Goal: Task Accomplishment & Management: Use online tool/utility

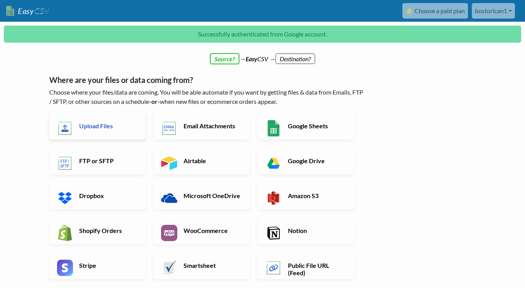
click at [89, 126] on h6 "Upload Files" at bounding box center [107, 125] width 61 height 7
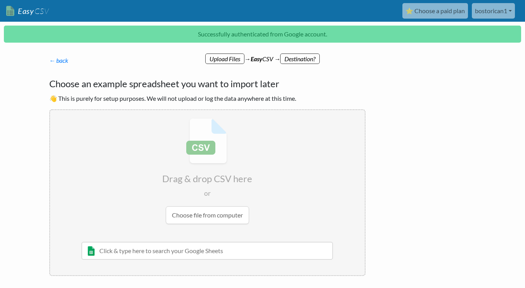
click at [208, 211] on input "file" at bounding box center [207, 171] width 315 height 122
type input "C:\fakepath\export_21_08_2025_21_46_25.csv"
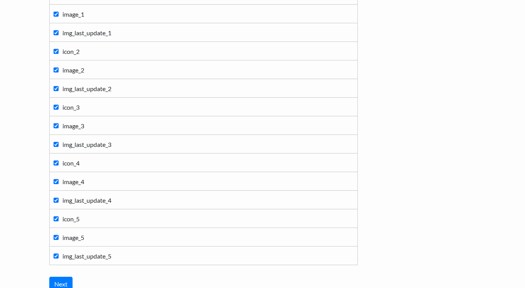
scroll to position [510, 0]
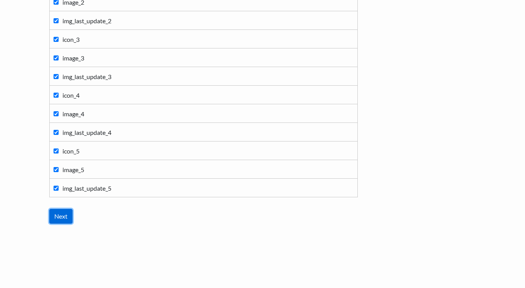
click at [61, 215] on input "Next" at bounding box center [60, 216] width 23 height 15
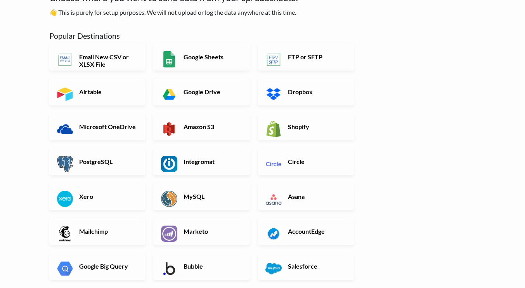
scroll to position [62, 0]
click at [293, 125] on h6 "Shopify" at bounding box center [316, 126] width 61 height 7
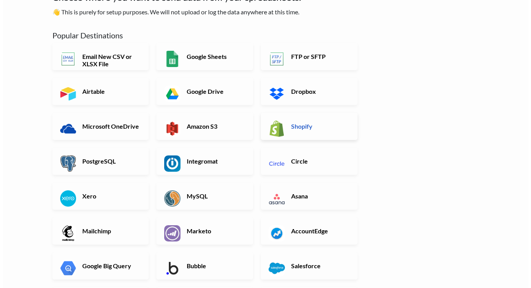
scroll to position [0, 0]
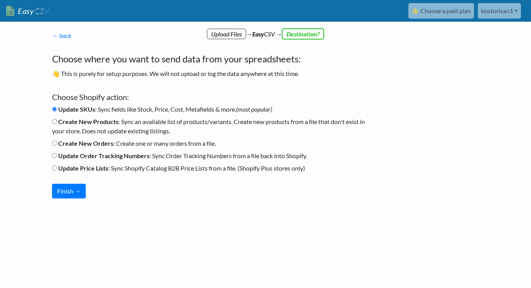
click at [54, 121] on input "Create New Products : Sync an available list of products/variants. Create new p…" at bounding box center [54, 121] width 5 height 5
radio input "true"
click at [57, 107] on label "Update SKUs : Sync fields like Stock, Price, Cost, Metafields & more. (most pop…" at bounding box center [162, 109] width 220 height 9
click at [57, 107] on input "Update SKUs : Sync fields like Stock, Price, Cost, Metafields & more. (most pop…" at bounding box center [54, 109] width 5 height 5
radio input "true"
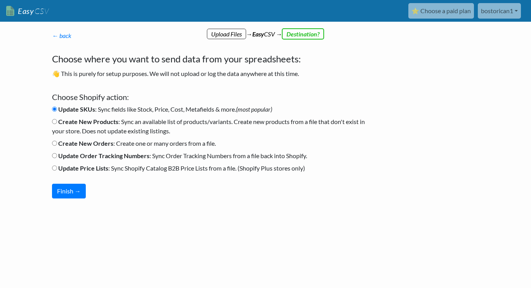
click at [56, 120] on input "Create New Products : Sync an available list of products/variants. Create new p…" at bounding box center [54, 121] width 5 height 5
radio input "true"
click at [74, 192] on button "Finish →" at bounding box center [69, 191] width 34 height 15
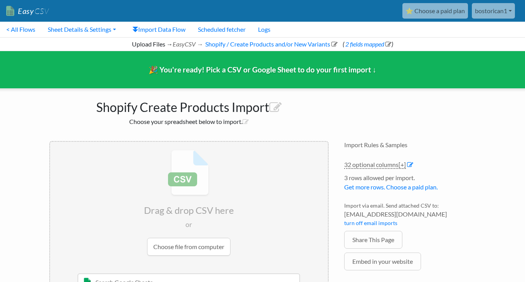
scroll to position [8, 0]
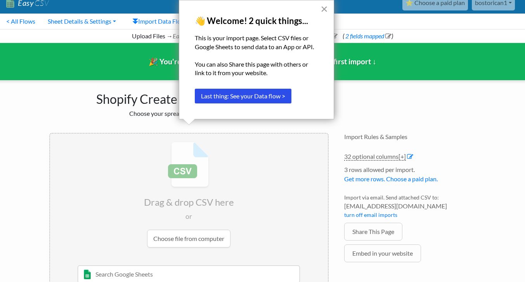
click at [325, 9] on button "×" at bounding box center [323, 9] width 7 height 12
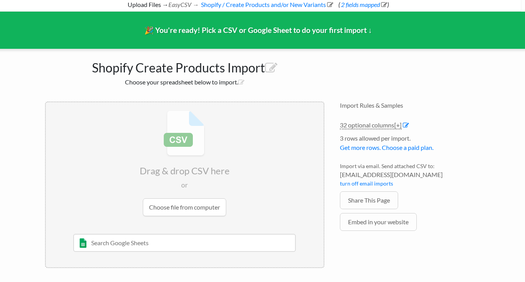
scroll to position [0, 4]
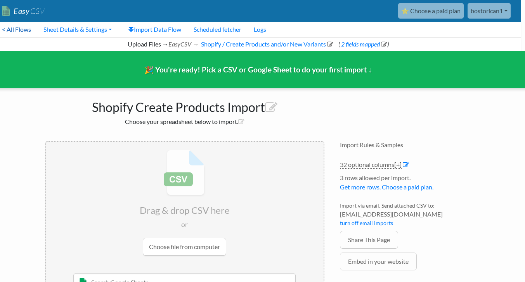
click at [15, 29] on link "< All Flows" at bounding box center [17, 30] width 42 height 16
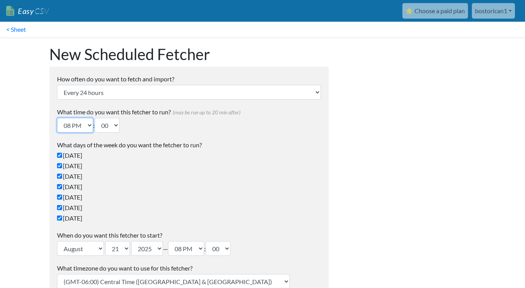
click at [71, 124] on select "12 AM 01 AM 02 AM 03 AM 04 AM 05 AM 06 AM 07 AM 08 AM 09 AM 10 AM 11 AM 12 PM 0…" at bounding box center [75, 125] width 36 height 15
click at [69, 125] on select "12 AM 01 AM 02 AM 03 AM 04 AM 05 AM 06 AM 07 AM 08 AM 09 AM 10 AM 11 AM 12 PM 0…" at bounding box center [75, 125] width 36 height 15
select select "00"
click at [57, 118] on select "12 AM 01 AM 02 AM 03 AM 04 AM 05 AM 06 AM 07 AM 08 AM 09 AM 10 AM 11 AM 12 PM 0…" at bounding box center [75, 125] width 36 height 15
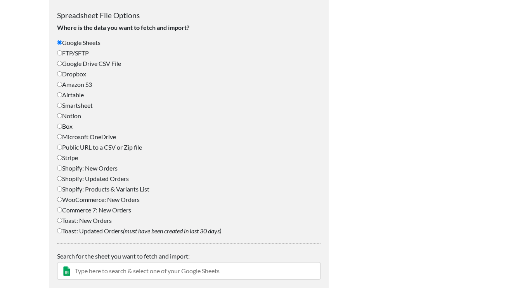
scroll to position [296, 0]
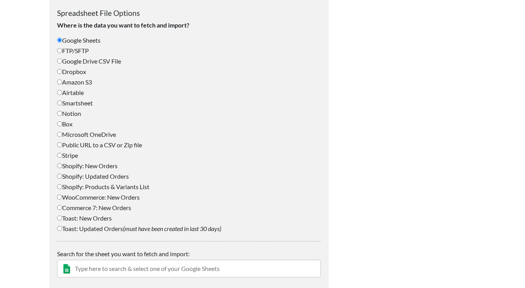
click at [62, 186] on label "Shopify: Products & Variants List" at bounding box center [189, 186] width 264 height 9
click at [62, 186] on input "Shopify: Products & Variants List" at bounding box center [59, 186] width 5 height 5
radio input "true"
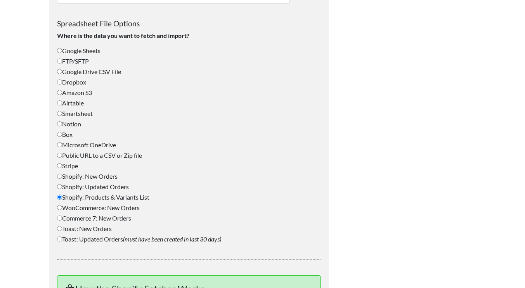
click at [62, 186] on label "Shopify: Updated Orders" at bounding box center [189, 186] width 264 height 9
click at [62, 186] on input "Shopify: Updated Orders" at bounding box center [59, 186] width 5 height 5
radio input "true"
select select "10_mins"
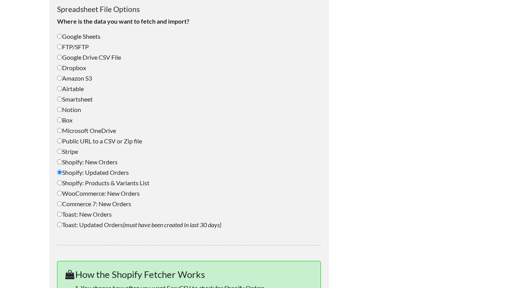
scroll to position [302, 0]
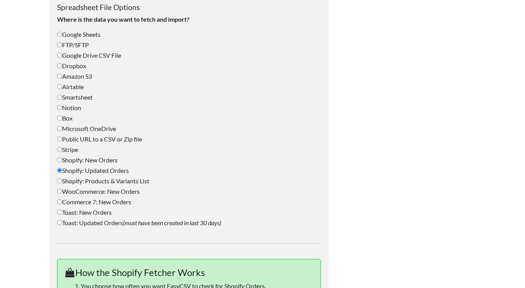
click at [60, 183] on input "Shopify: Products & Variants List" at bounding box center [59, 180] width 5 height 5
radio input "true"
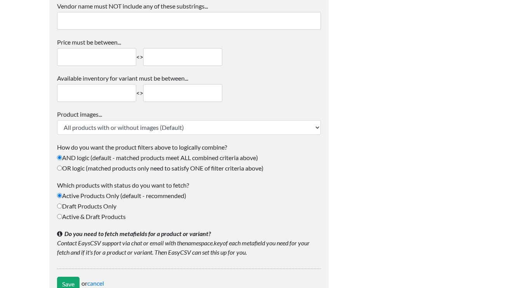
scroll to position [1058, 0]
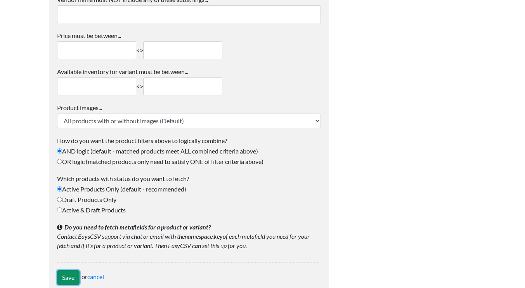
click at [66, 270] on input "Save" at bounding box center [68, 277] width 23 height 15
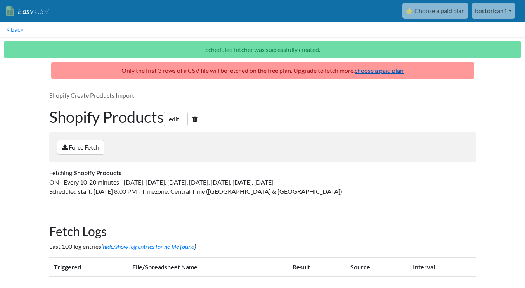
click at [388, 68] on link "choose a paid plan" at bounding box center [379, 70] width 49 height 7
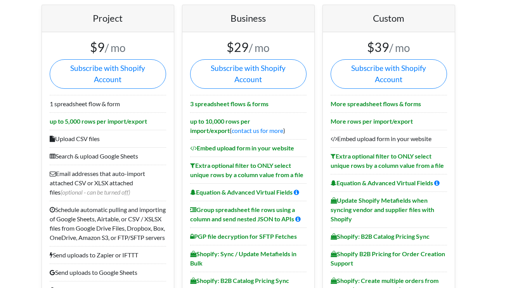
scroll to position [63, 0]
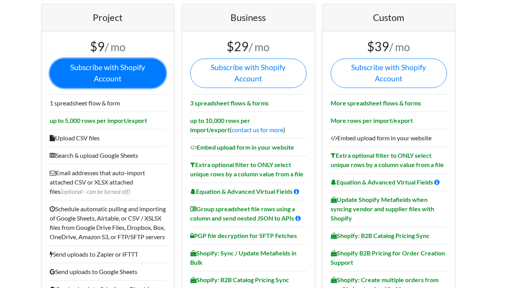
click at [117, 65] on link "Subscribe with Shopify Account" at bounding box center [108, 73] width 116 height 29
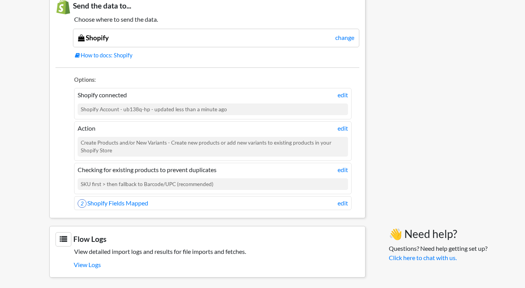
scroll to position [470, 0]
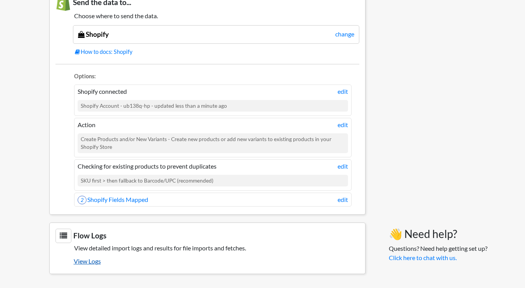
click at [85, 259] on link "View Logs" at bounding box center [217, 261] width 286 height 13
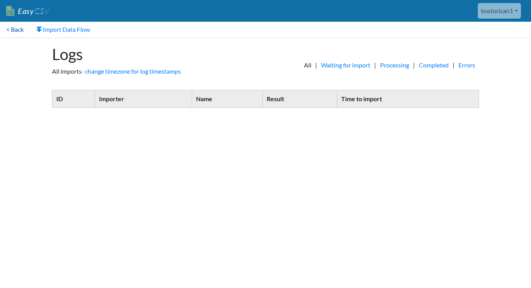
click at [12, 28] on link "< Back" at bounding box center [15, 30] width 30 height 16
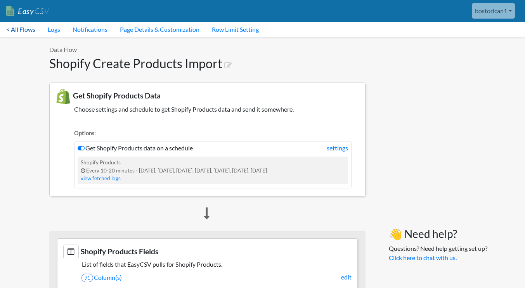
click at [28, 29] on link "< All Flows" at bounding box center [21, 30] width 42 height 16
